Goal: Task Accomplishment & Management: Complete application form

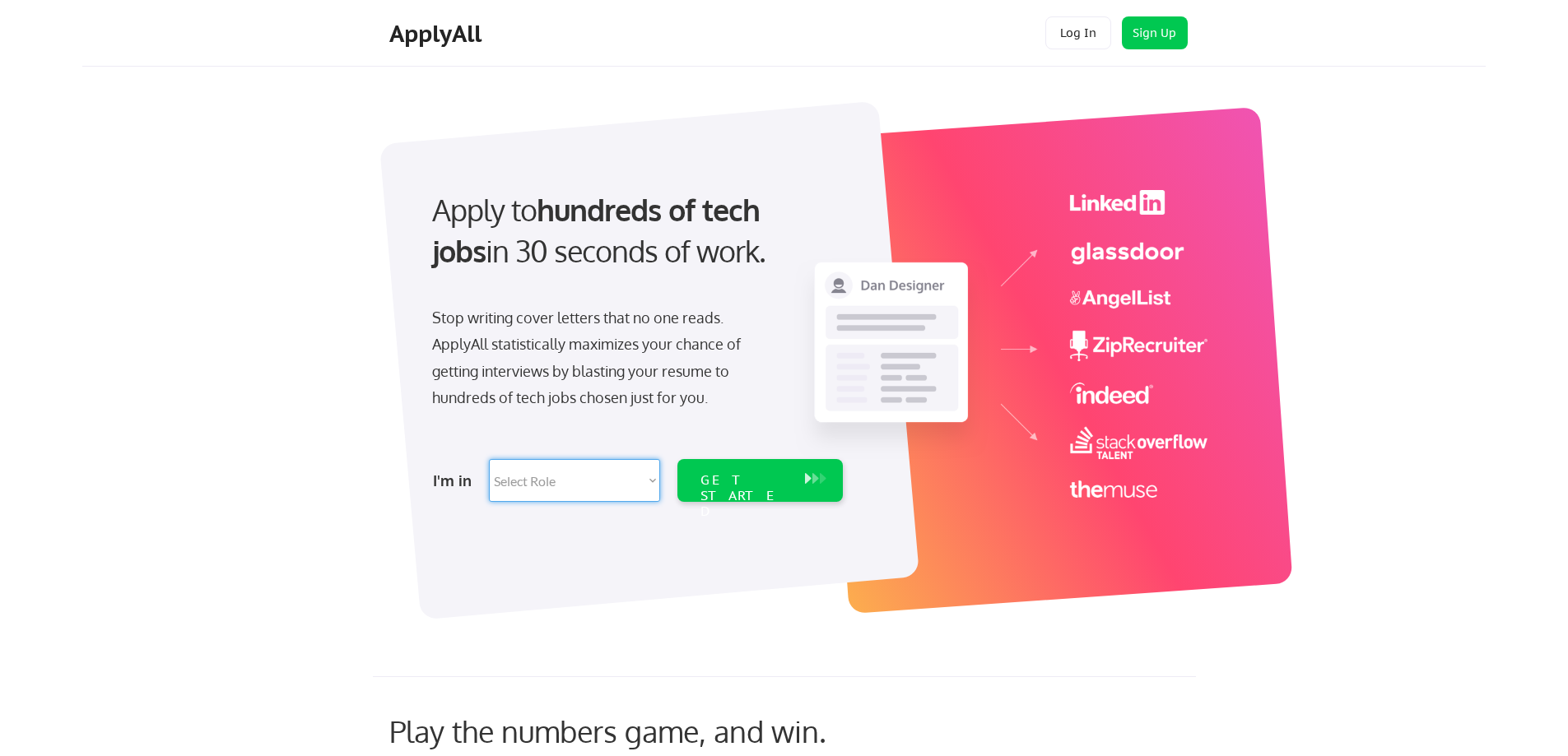
click at [570, 489] on select "Select Role Software Engineering Product Management Customer Success Sales UI/U…" at bounding box center [575, 481] width 172 height 43
select select ""product""
click at [489, 459] on select "Select Role Software Engineering Product Management Customer Success Sales UI/U…" at bounding box center [575, 481] width 172 height 43
select select ""product""
click at [740, 477] on div "GET STARTED" at bounding box center [745, 496] width 89 height 47
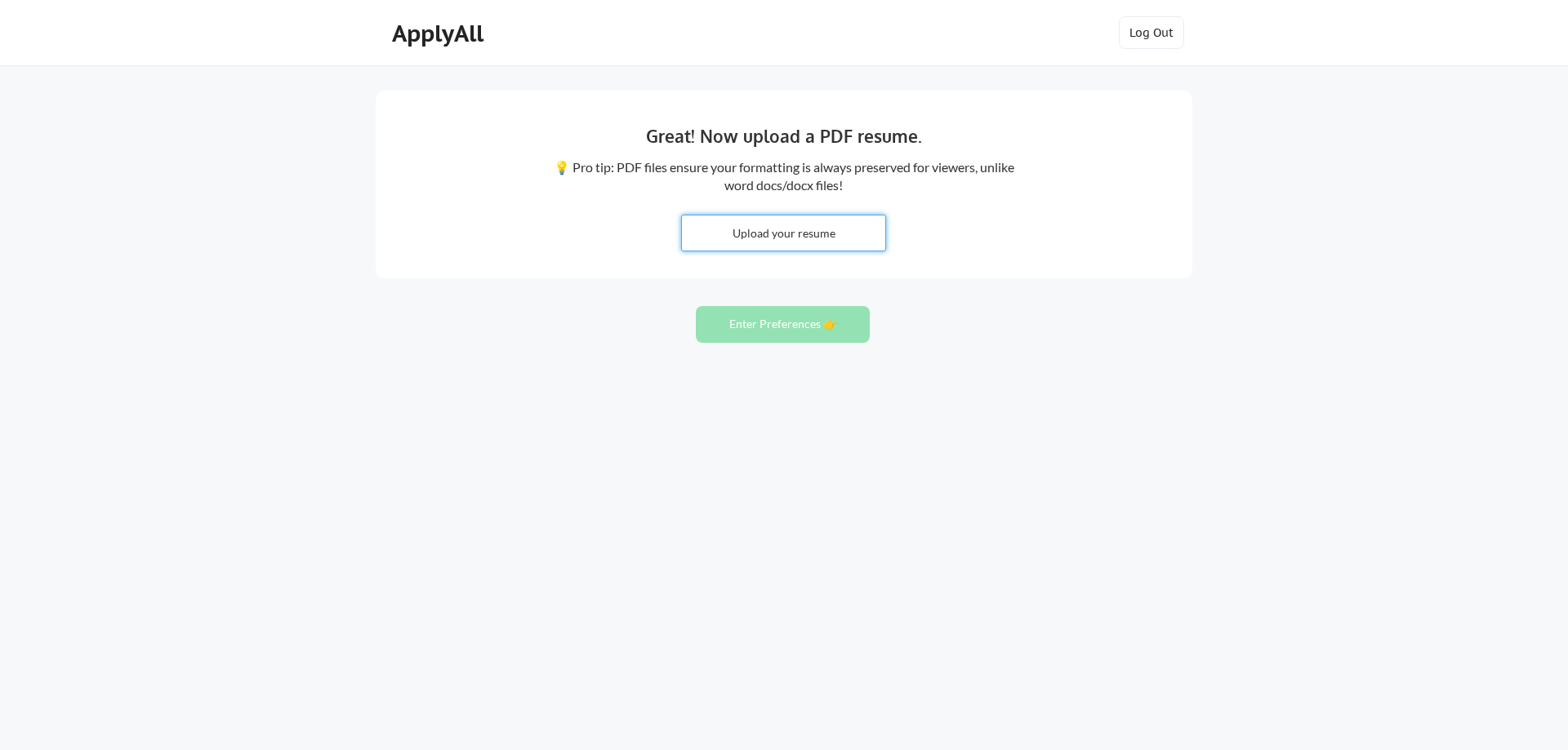
click at [771, 233] on input "file" at bounding box center [783, 233] width 203 height 35
type input "C:\fakepath\ChrisGoodwin_Resume.pdf"
click at [778, 316] on button "Enter Preferences 👉" at bounding box center [783, 324] width 174 height 36
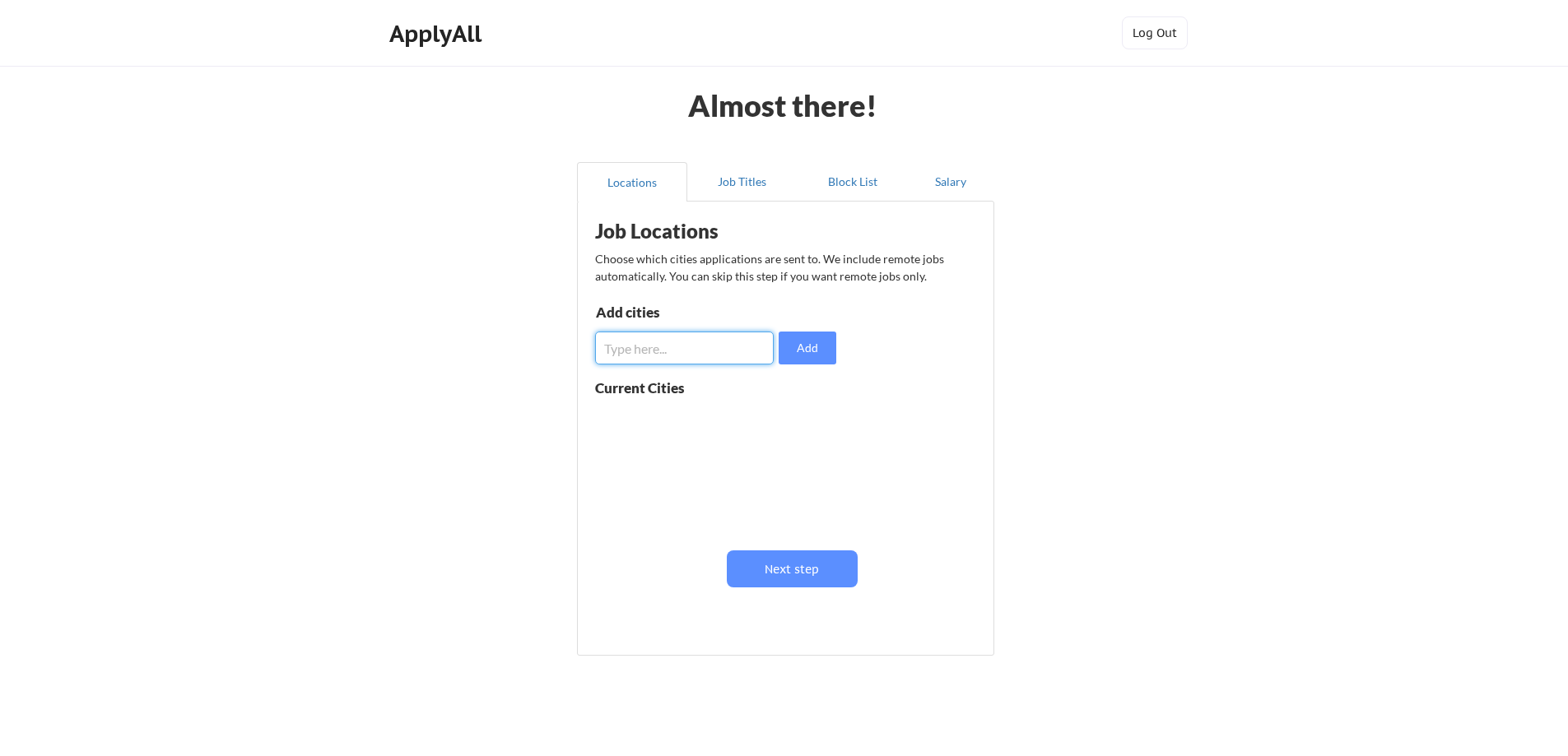
click at [664, 348] on input "input" at bounding box center [685, 348] width 179 height 33
type input "03801"
click at [813, 340] on button "Add" at bounding box center [807, 348] width 57 height 33
click at [632, 350] on input "input" at bounding box center [685, 348] width 179 height 33
type input "p"
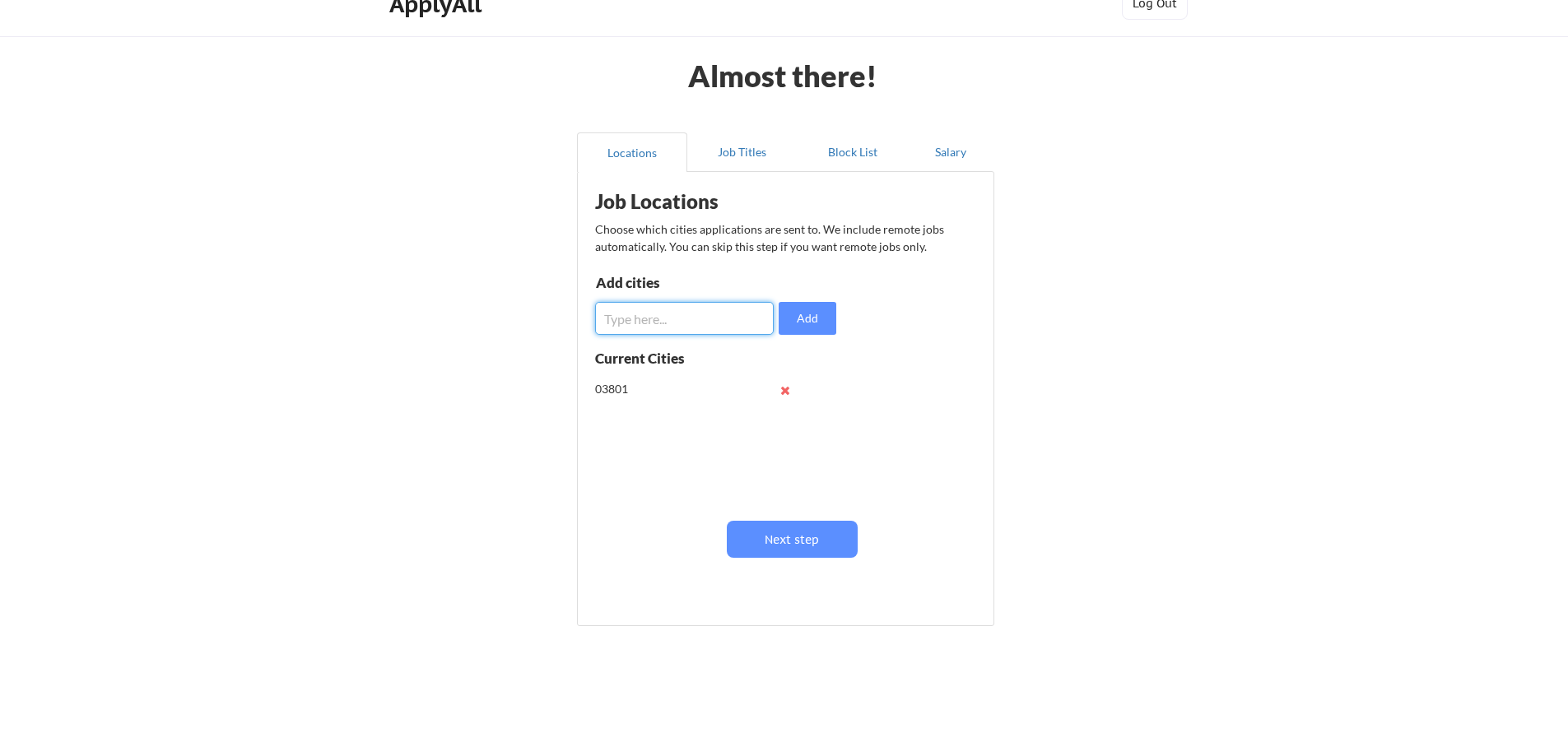
scroll to position [50, 0]
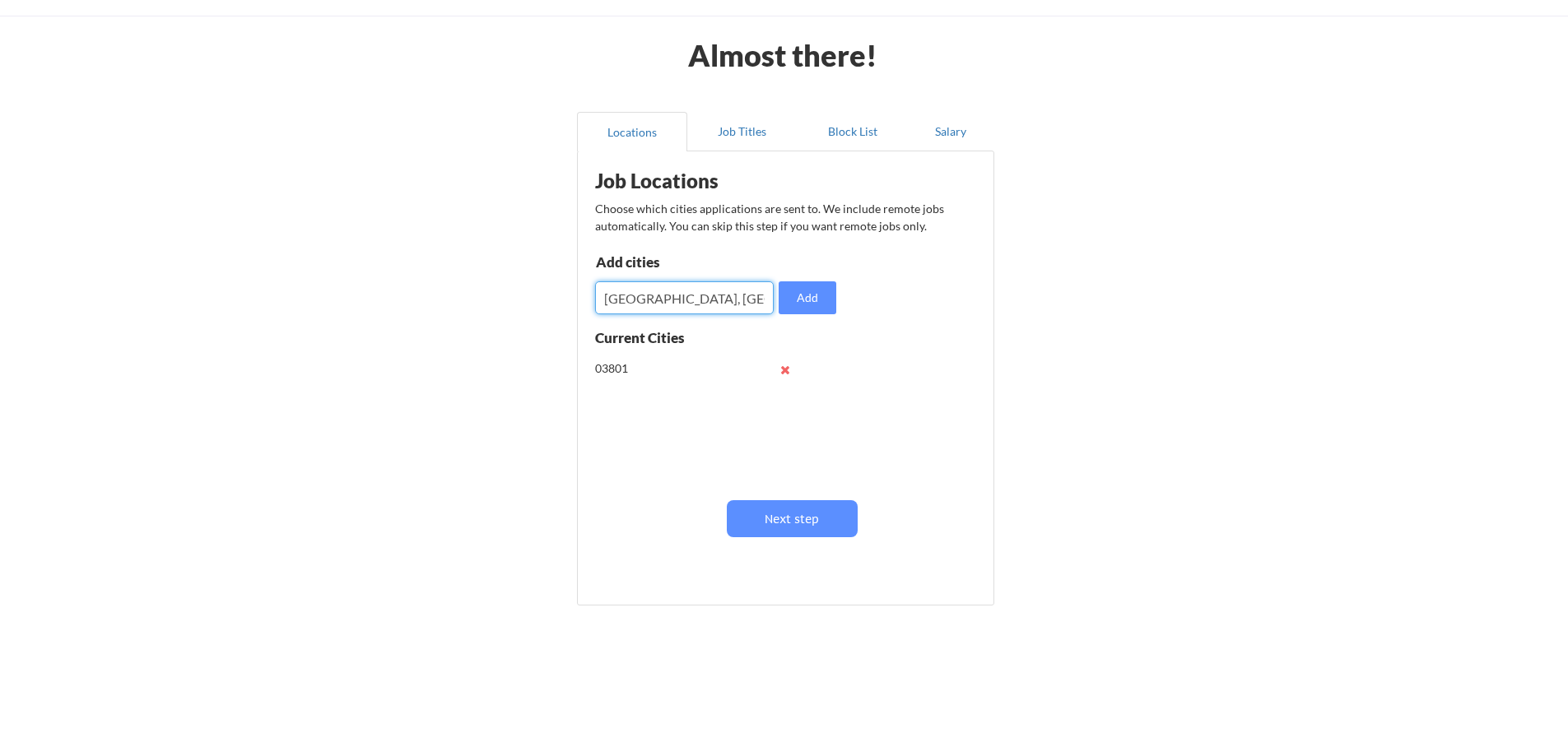
type input "manchester, NH"
click at [811, 298] on button "Add" at bounding box center [807, 298] width 57 height 33
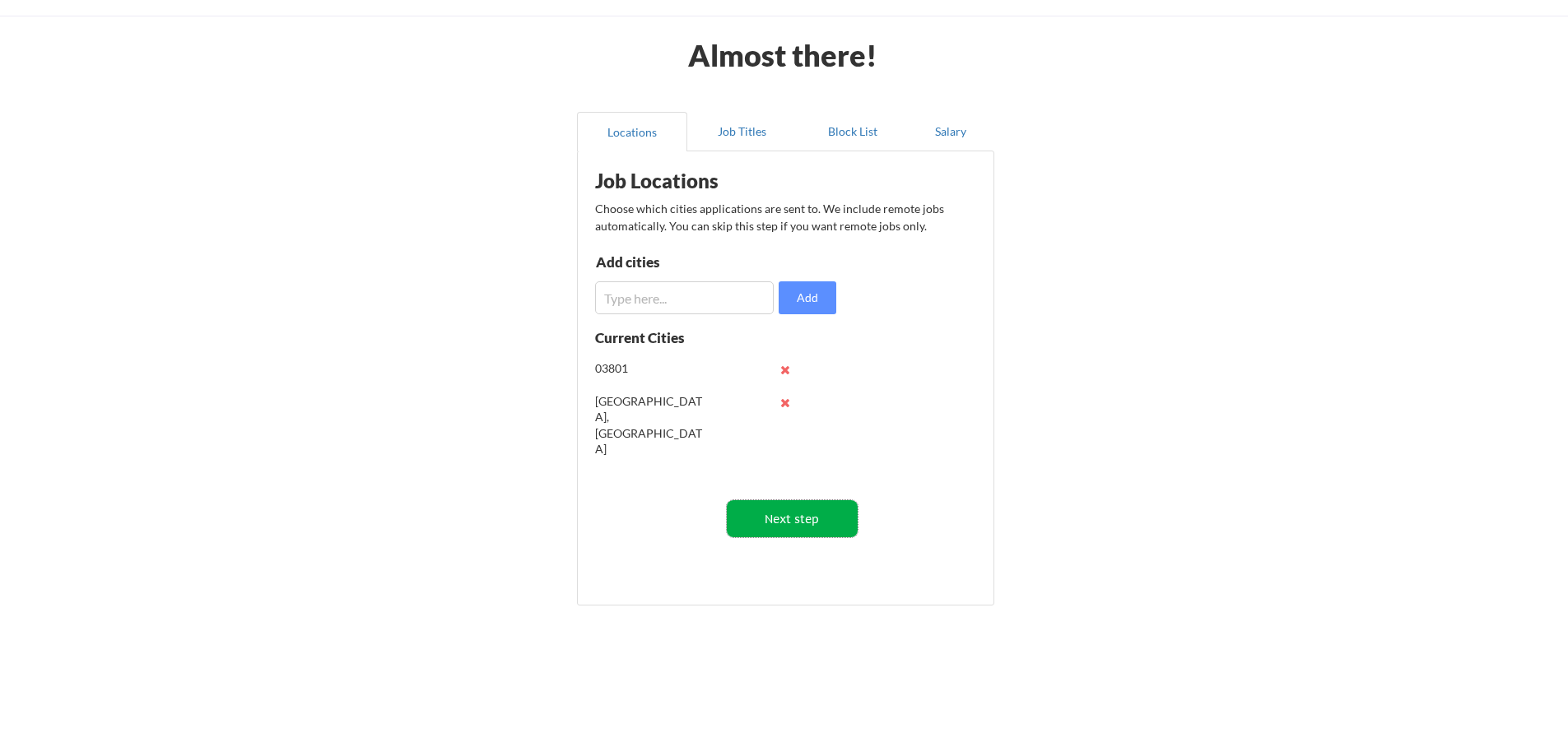
click at [789, 536] on button "Next step" at bounding box center [792, 518] width 131 height 37
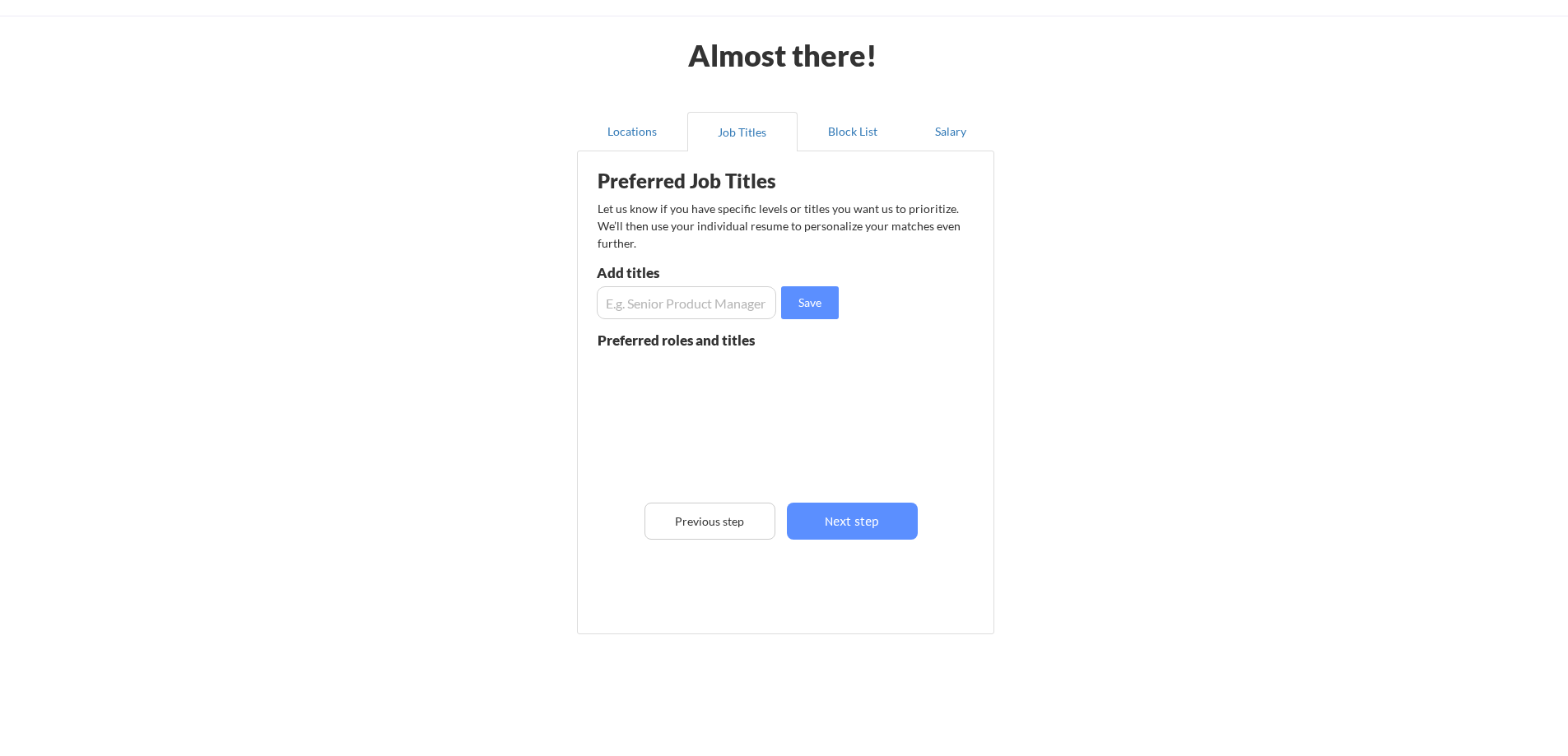
click at [697, 304] on input "input" at bounding box center [687, 302] width 180 height 33
type input "Product Owner"
click at [808, 309] on button "Save" at bounding box center [810, 302] width 57 height 33
click at [643, 294] on input "input" at bounding box center [687, 302] width 180 height 33
type input "Scrum Master"
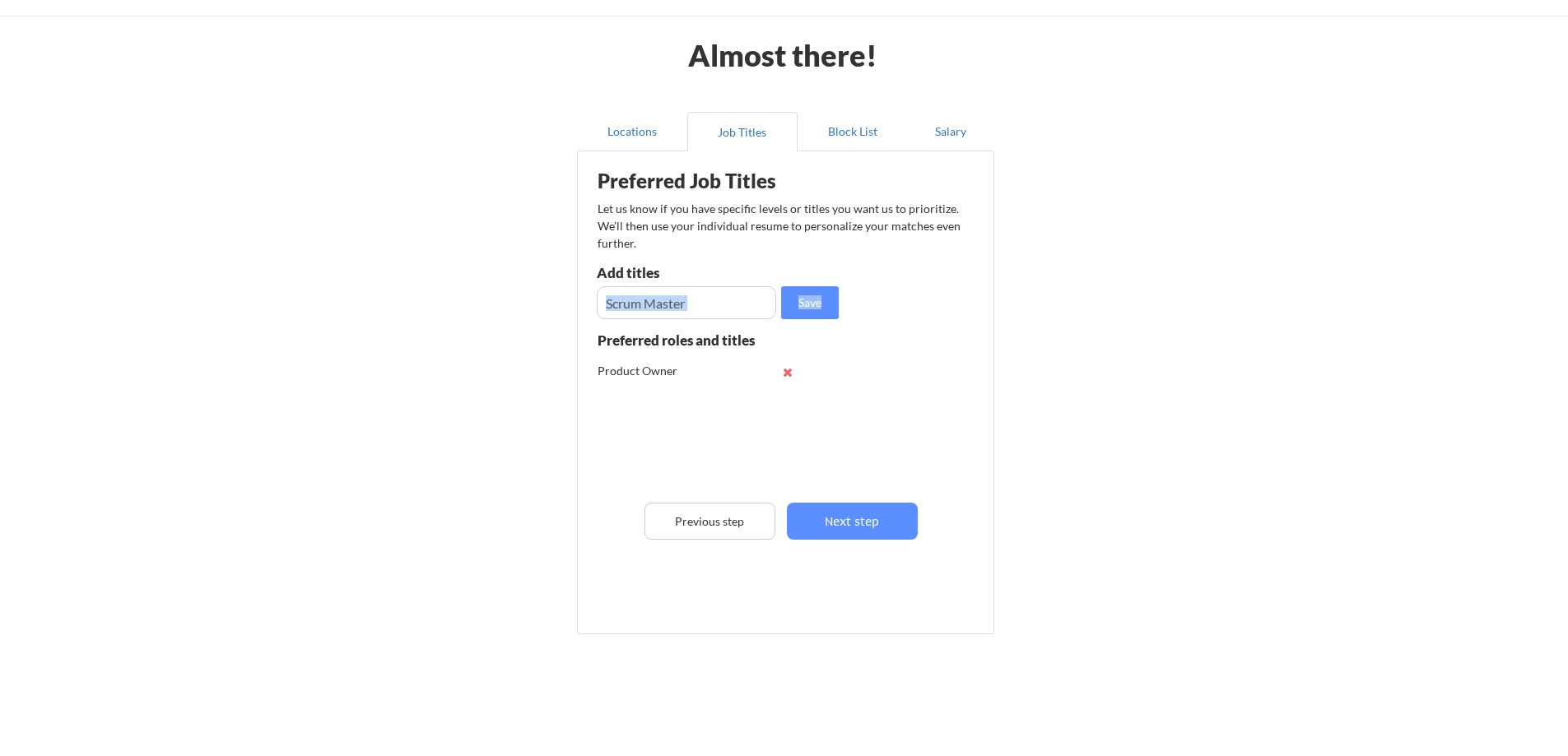
drag, startPoint x: 822, startPoint y: 278, endPoint x: 819, endPoint y: 289, distance: 11.4
click at [819, 289] on div "Preferred Job Titles Let us know if you have specific levels or titles you want…" at bounding box center [789, 389] width 406 height 458
click at [819, 289] on button "Save" at bounding box center [810, 302] width 57 height 33
click at [873, 516] on button "Next step" at bounding box center [852, 521] width 131 height 37
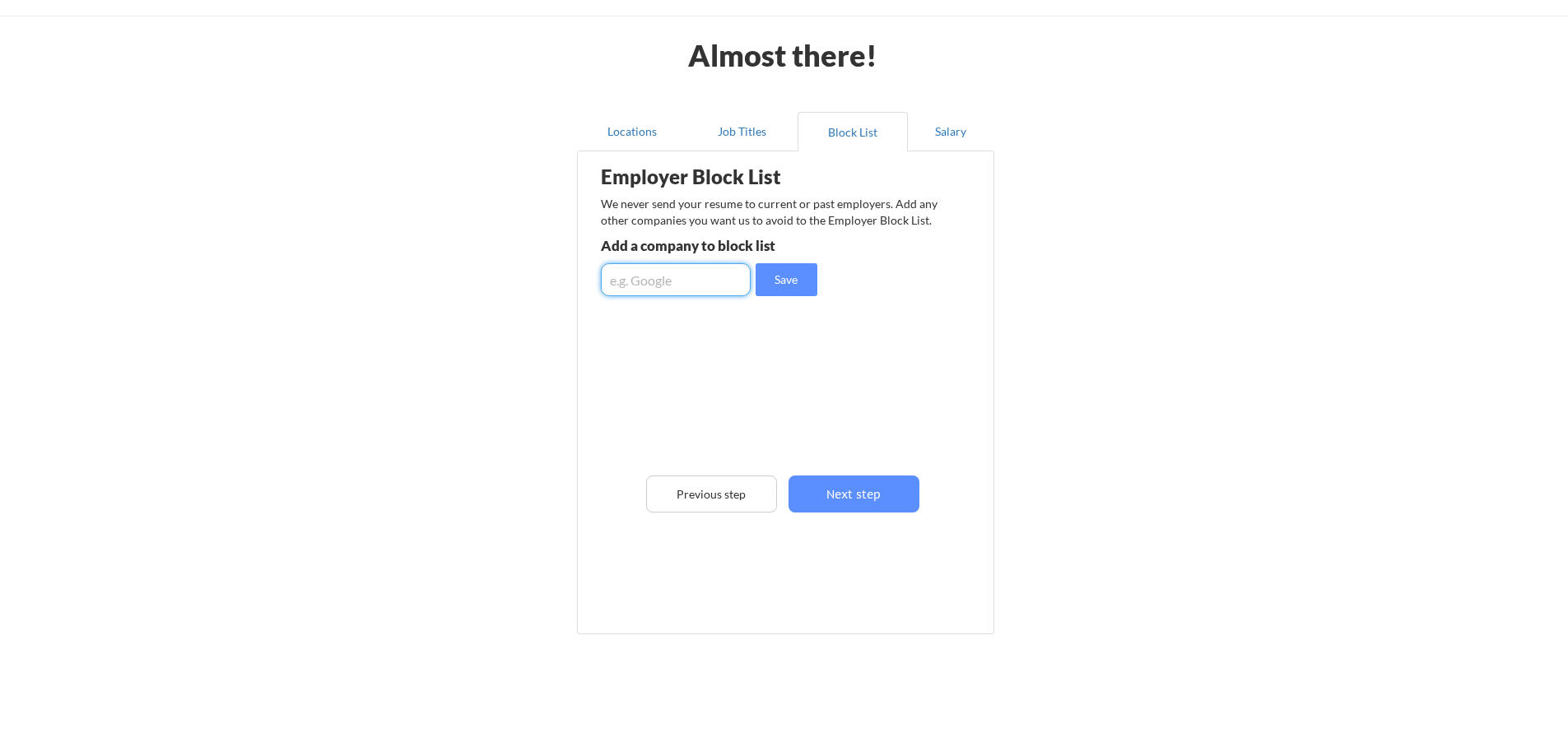
click at [641, 289] on input "input" at bounding box center [676, 280] width 150 height 33
type input "Auto Europe"
click at [784, 284] on button "Save" at bounding box center [786, 280] width 62 height 33
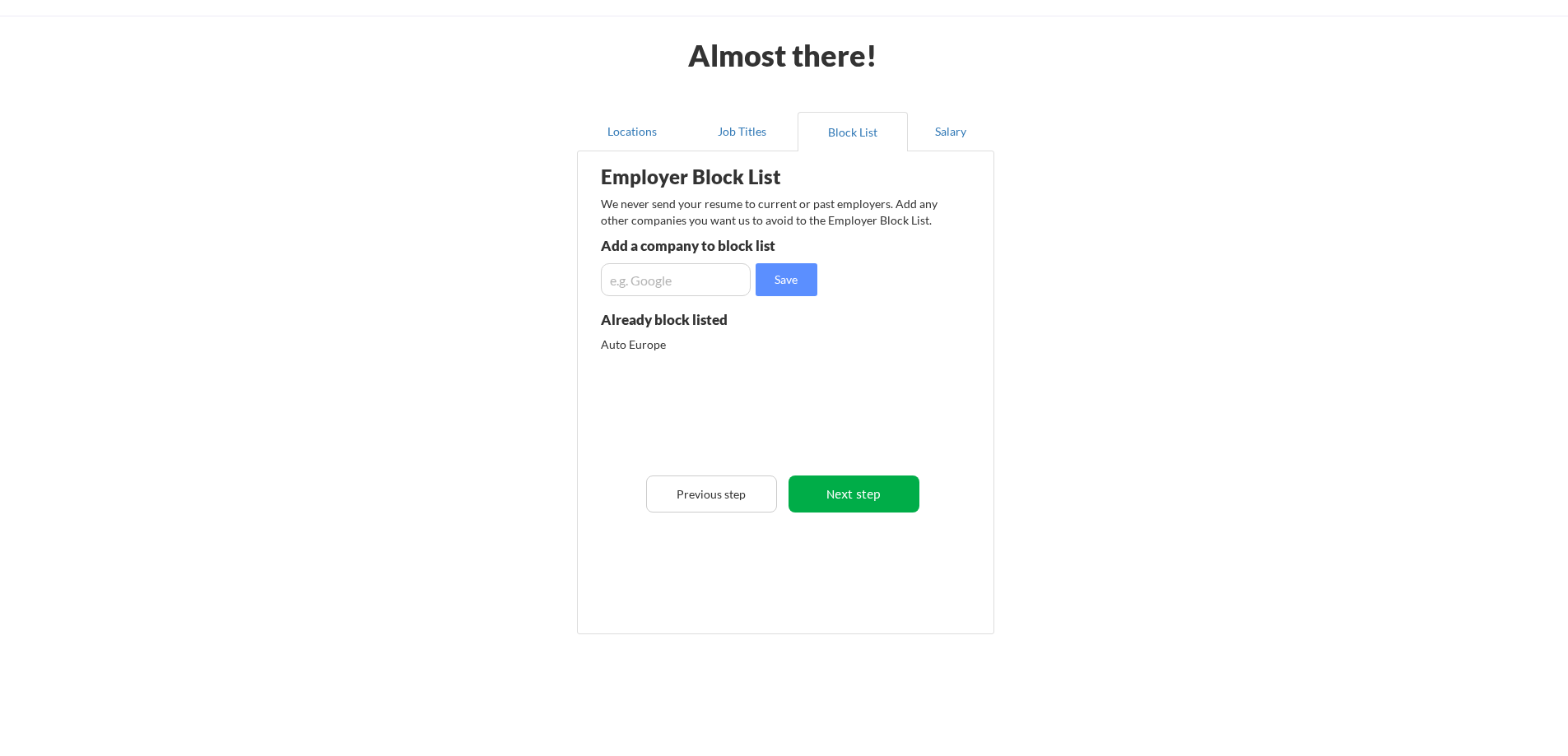
click at [866, 500] on button "Next step" at bounding box center [854, 493] width 131 height 37
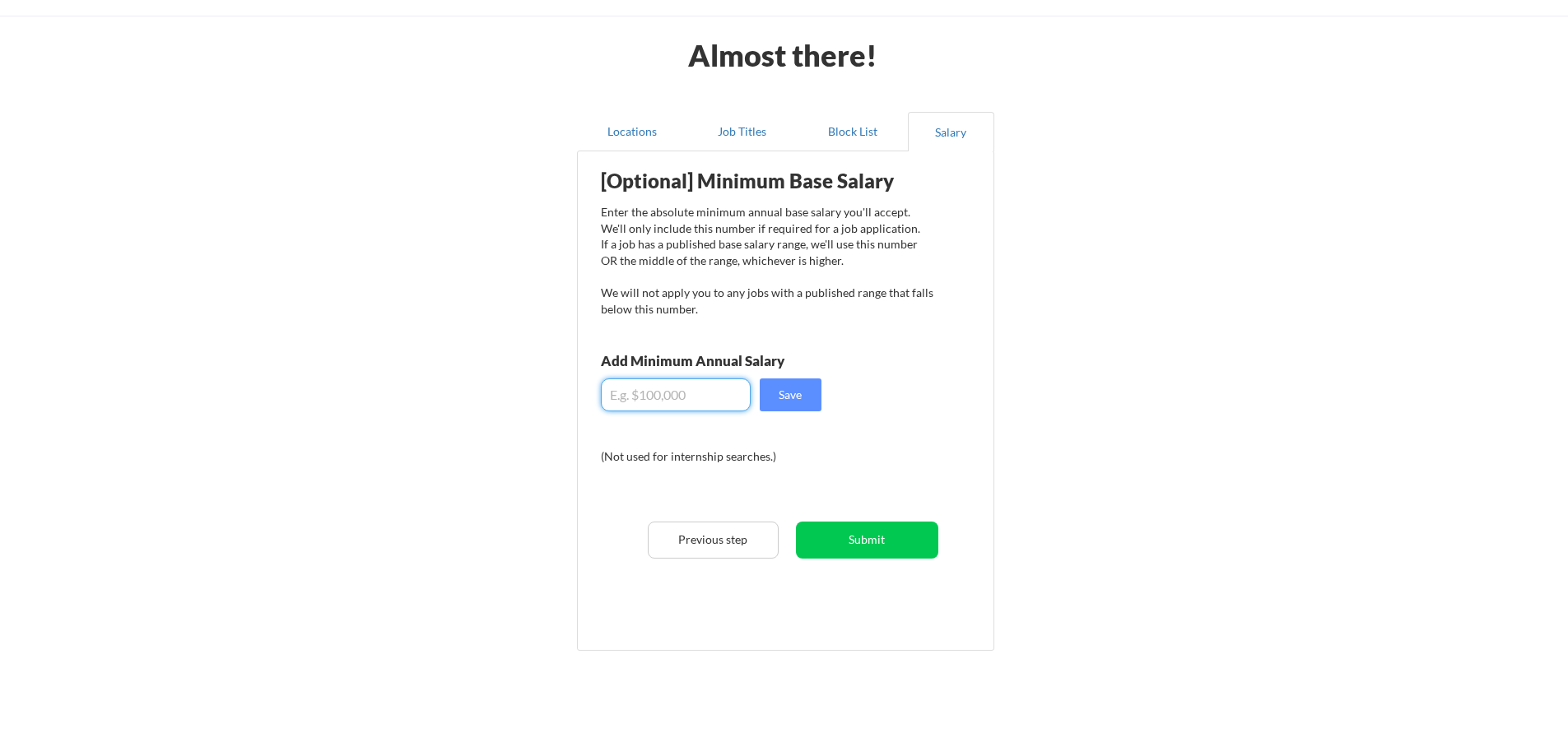
click at [676, 386] on input "input" at bounding box center [676, 395] width 150 height 33
type input "$100,000"
click at [786, 393] on button "Save" at bounding box center [790, 395] width 62 height 33
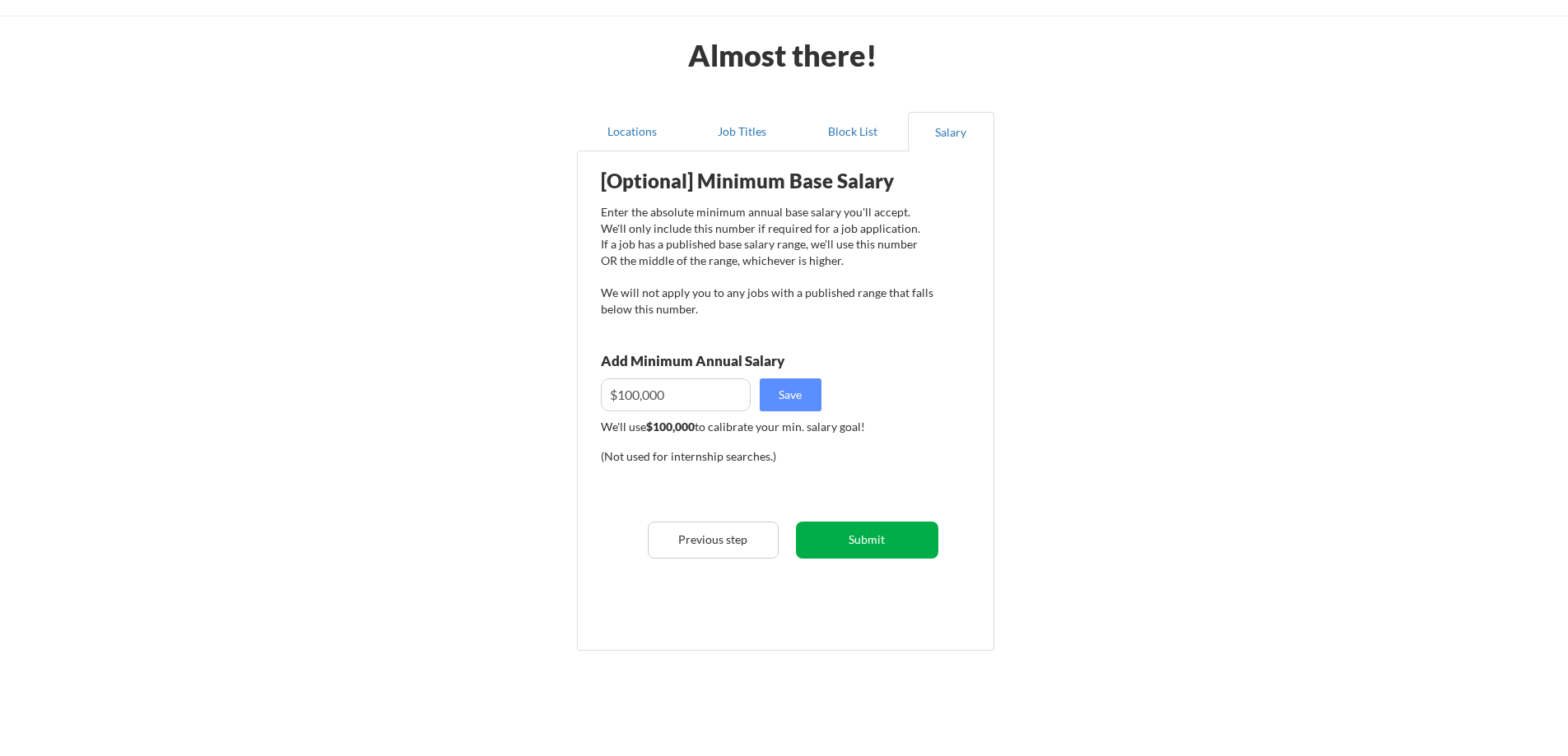
click at [879, 530] on button "Submit" at bounding box center [867, 540] width 142 height 37
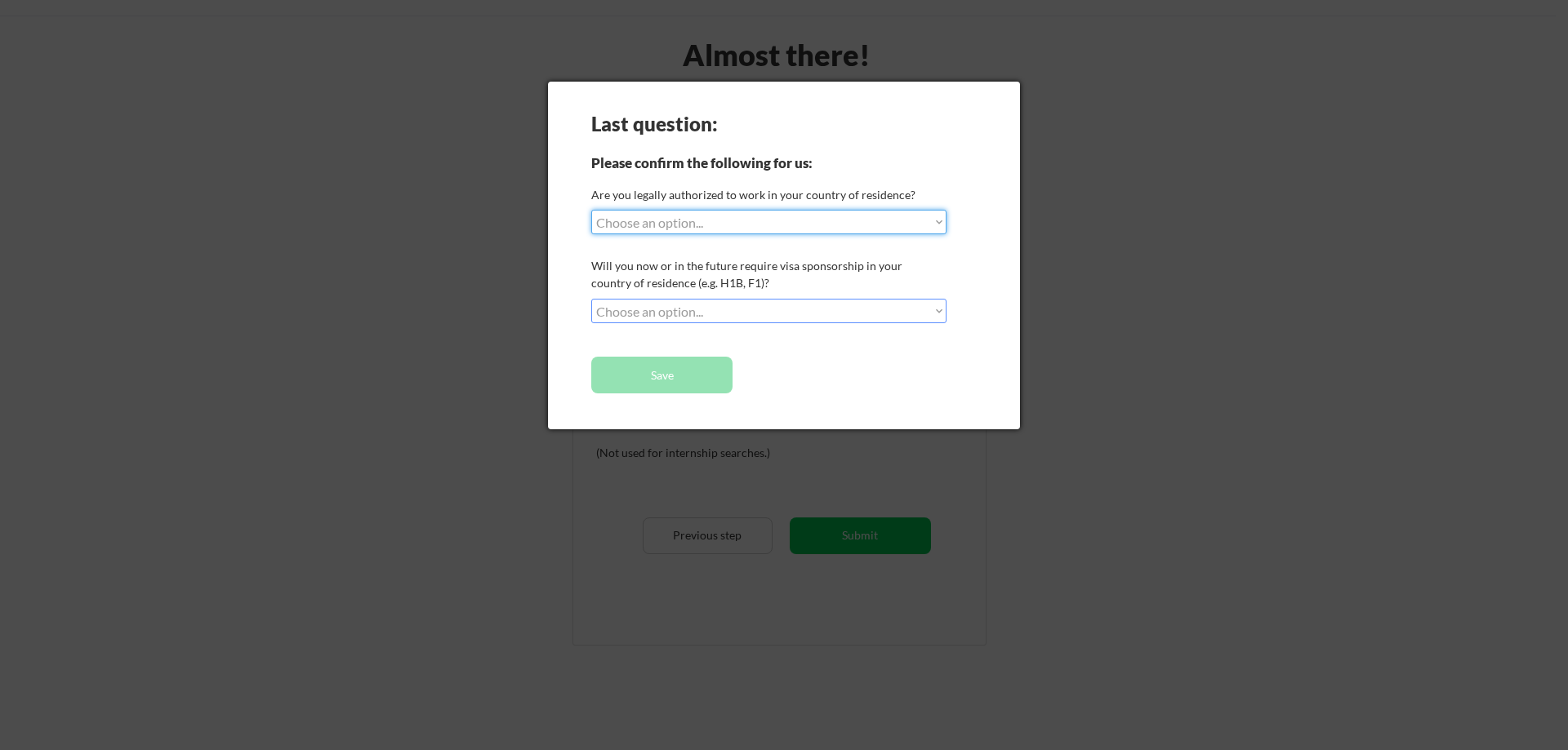
click at [732, 216] on select "Choose an option... Yes, I am a US Citizen Yes, I am a Canadian Citizen Yes, I …" at bounding box center [769, 223] width 356 height 25
select select ""yes__i_am_a_us_citizen""
click at [592, 210] on select "Choose an option... Yes, I am a US Citizen Yes, I am a Canadian Citizen Yes, I …" at bounding box center [769, 223] width 356 height 25
click at [717, 310] on select "Choose an option... No, I will not need sponsorship Yes, I will need sponsorship" at bounding box center [769, 311] width 356 height 25
select select ""no__i_will_not_need_sponsorship""
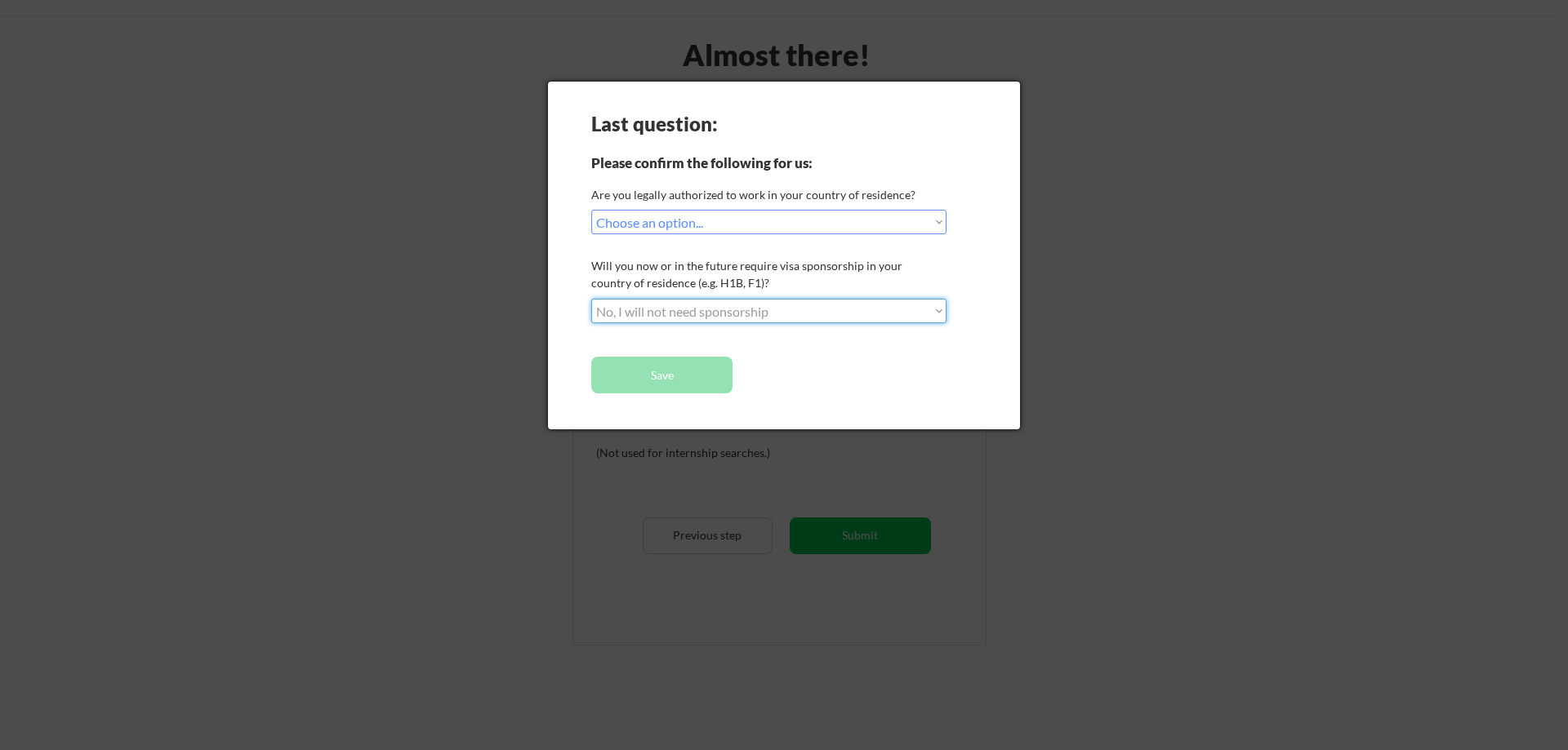
click at [592, 299] on select "Choose an option... No, I will not need sponsorship Yes, I will need sponsorship" at bounding box center [769, 311] width 356 height 25
click at [699, 381] on button "Save" at bounding box center [662, 374] width 141 height 36
